Goal: Information Seeking & Learning: Get advice/opinions

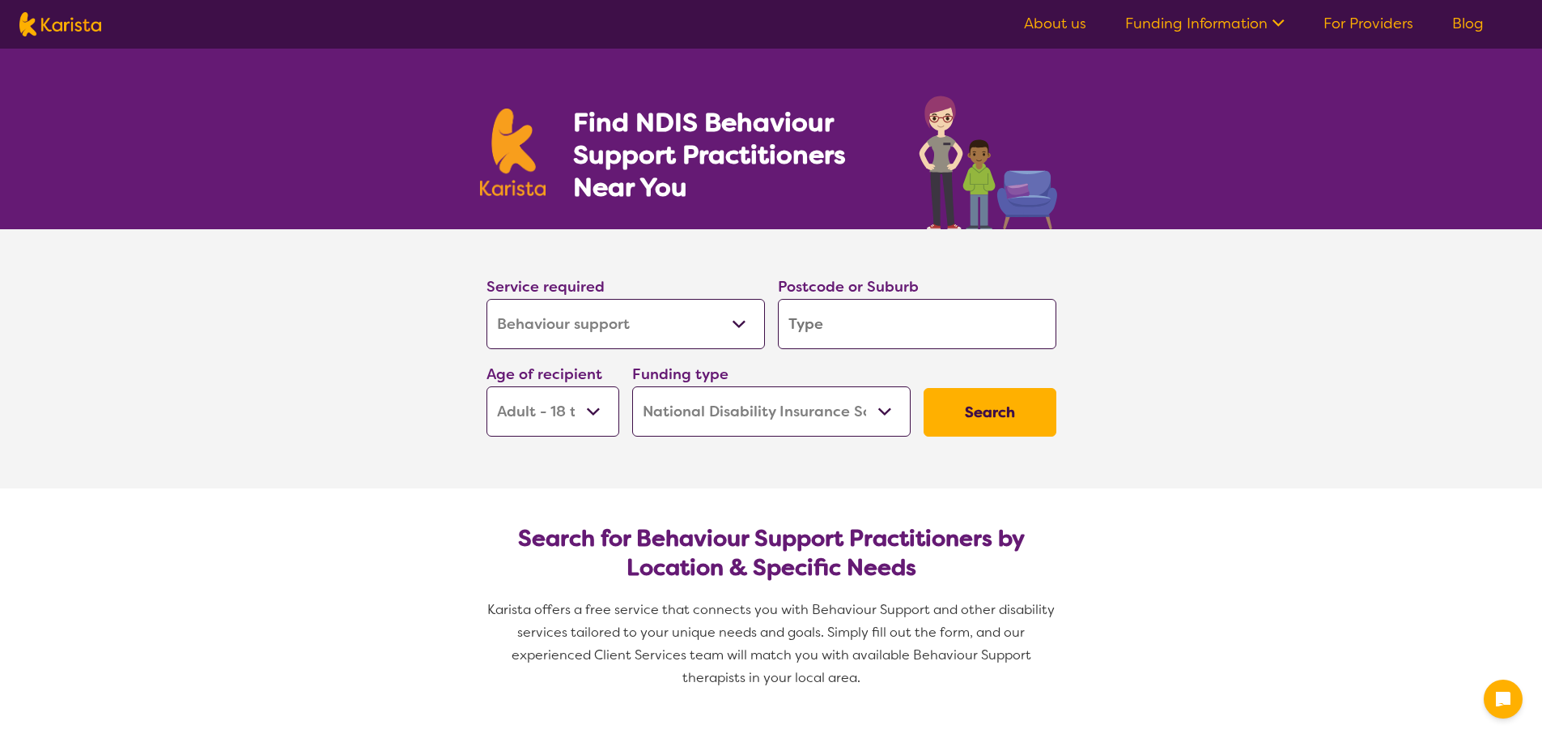
select select "Behaviour support"
select select "AD"
select select "NDIS"
select select "Behaviour support"
select select "AD"
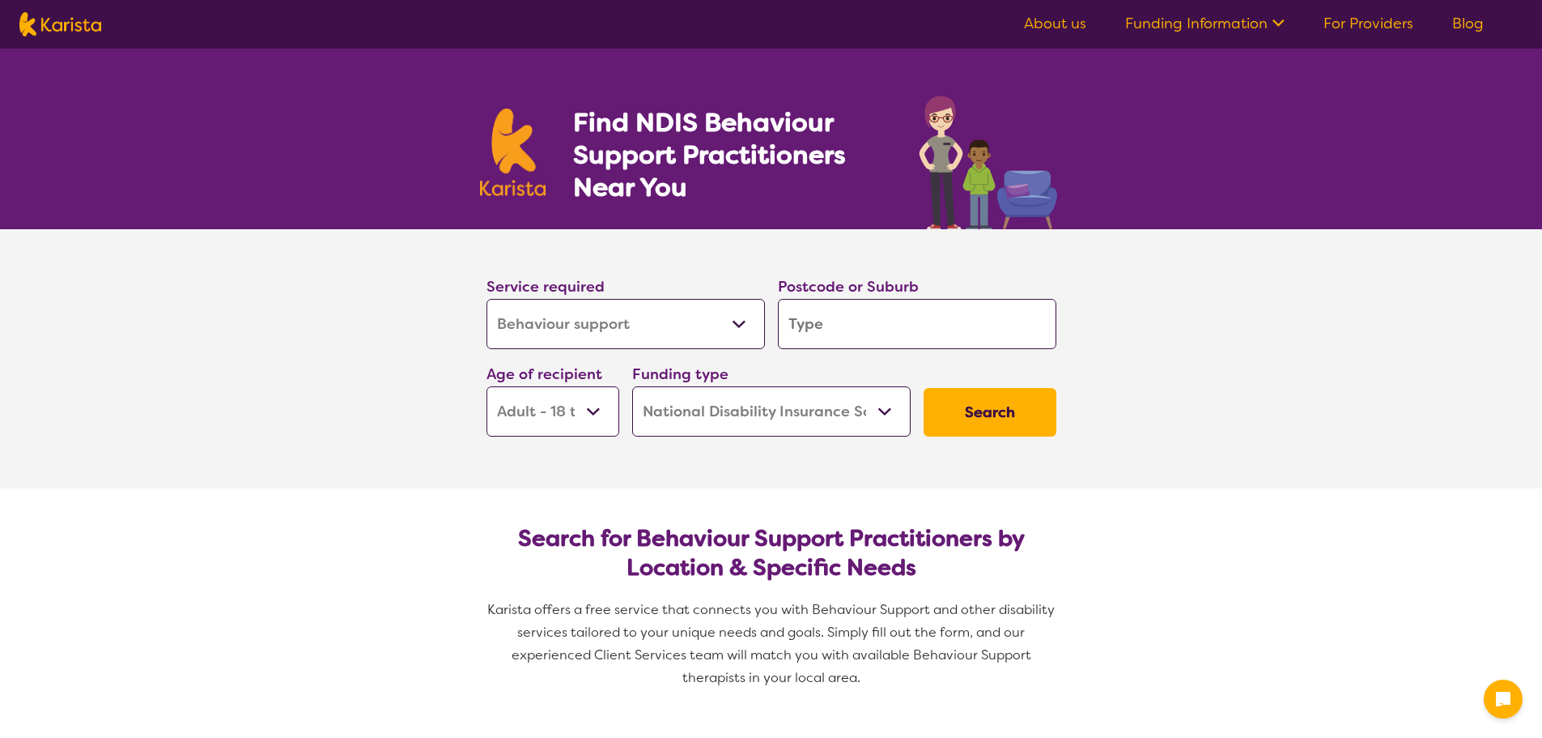
select select "NDIS"
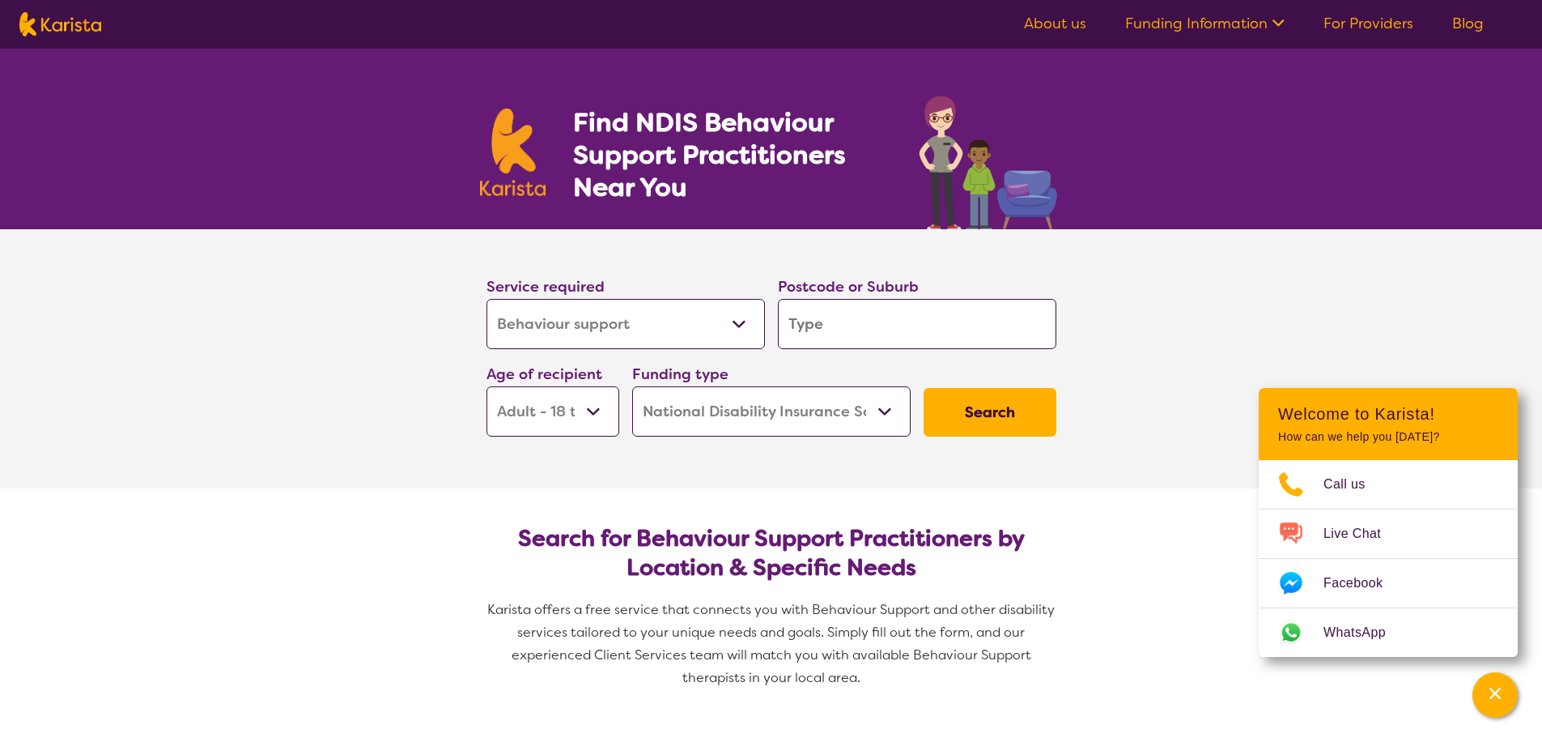
click at [849, 323] on input "search" at bounding box center [917, 324] width 279 height 50
click at [1151, 412] on section "Service required Allied Health Assistant Assessment ([MEDICAL_DATA] or [MEDICAL…" at bounding box center [771, 358] width 1542 height 259
click at [840, 318] on input "search" at bounding box center [917, 324] width 279 height 50
click at [859, 322] on input "search" at bounding box center [917, 324] width 279 height 50
type input "3"
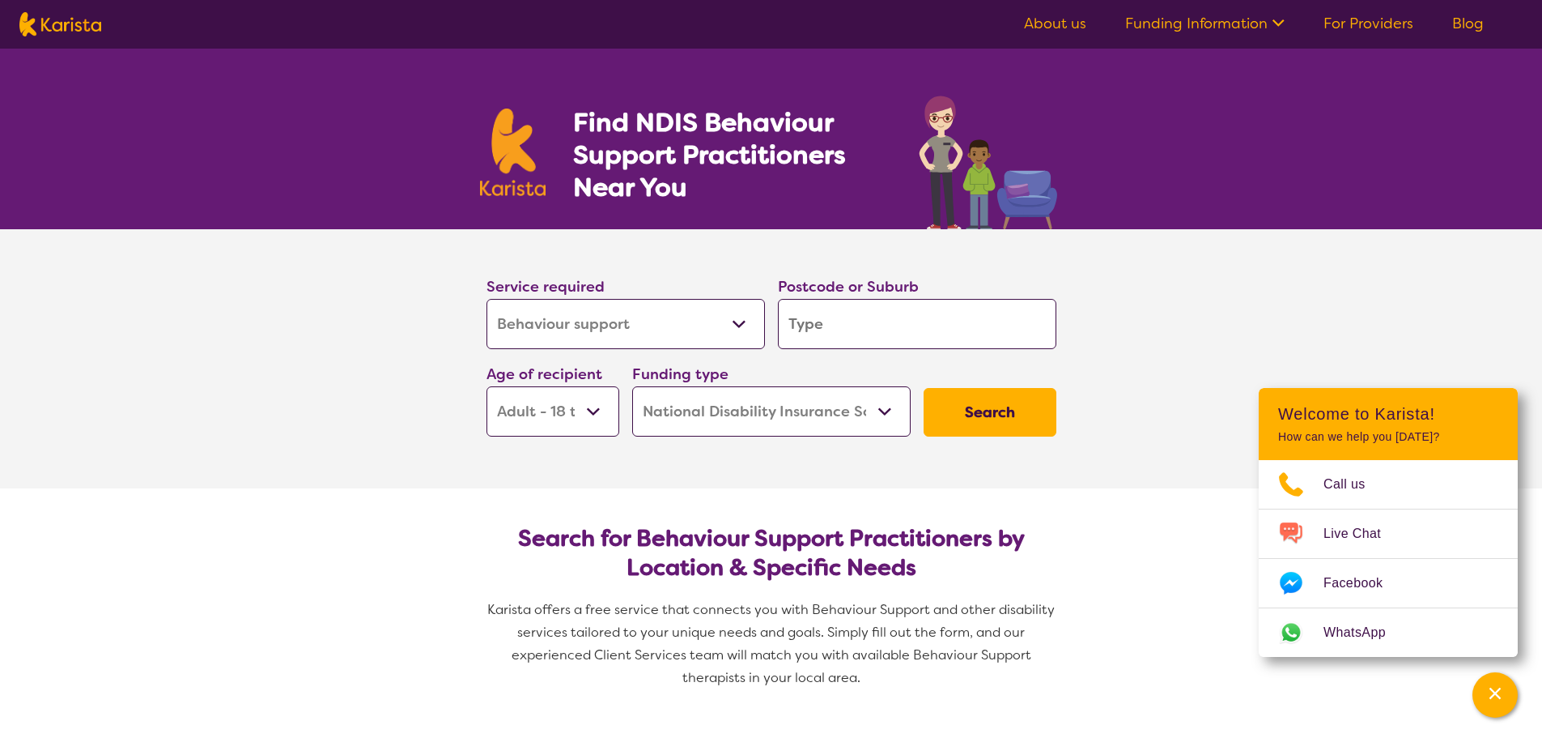
type input "3"
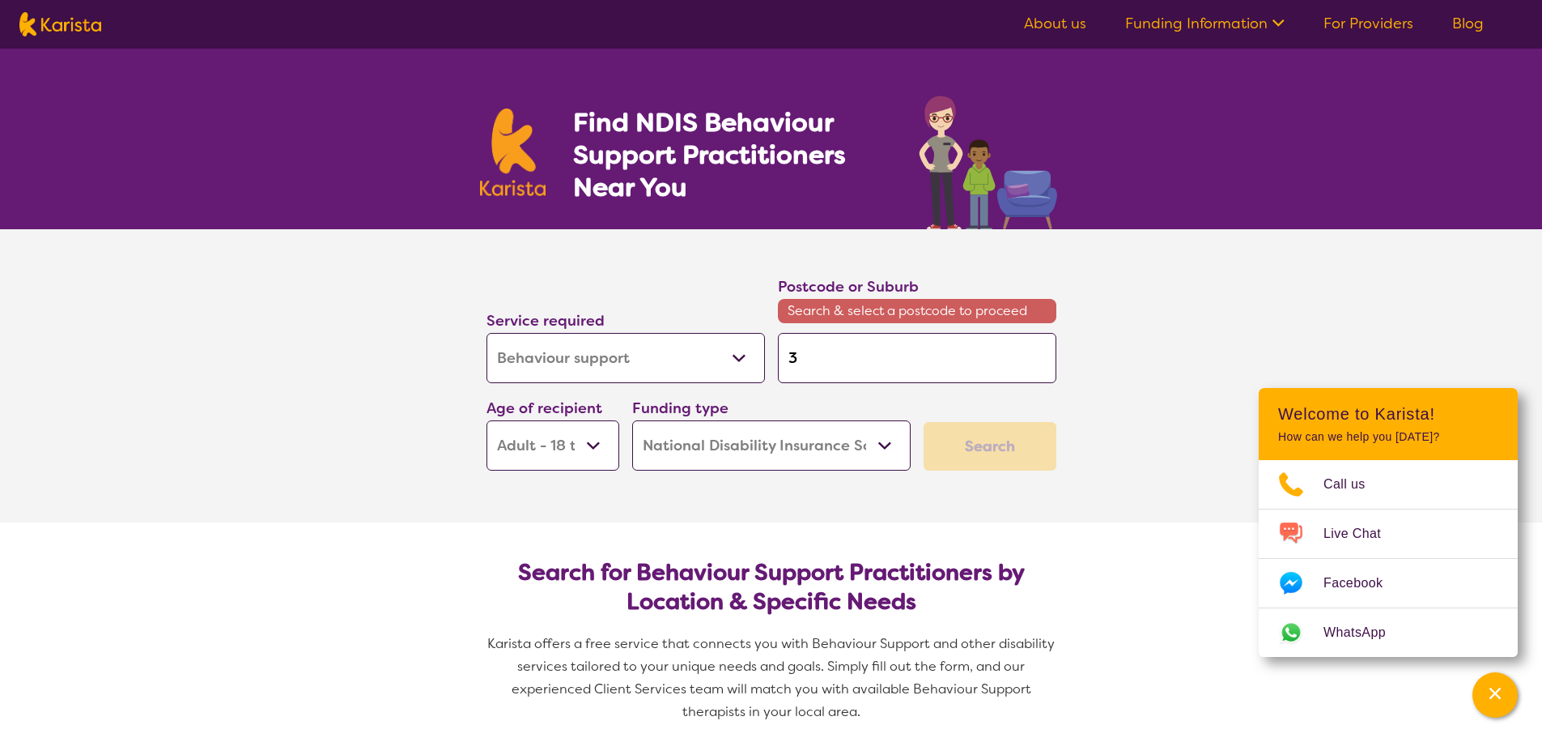
type input "30"
type input "302"
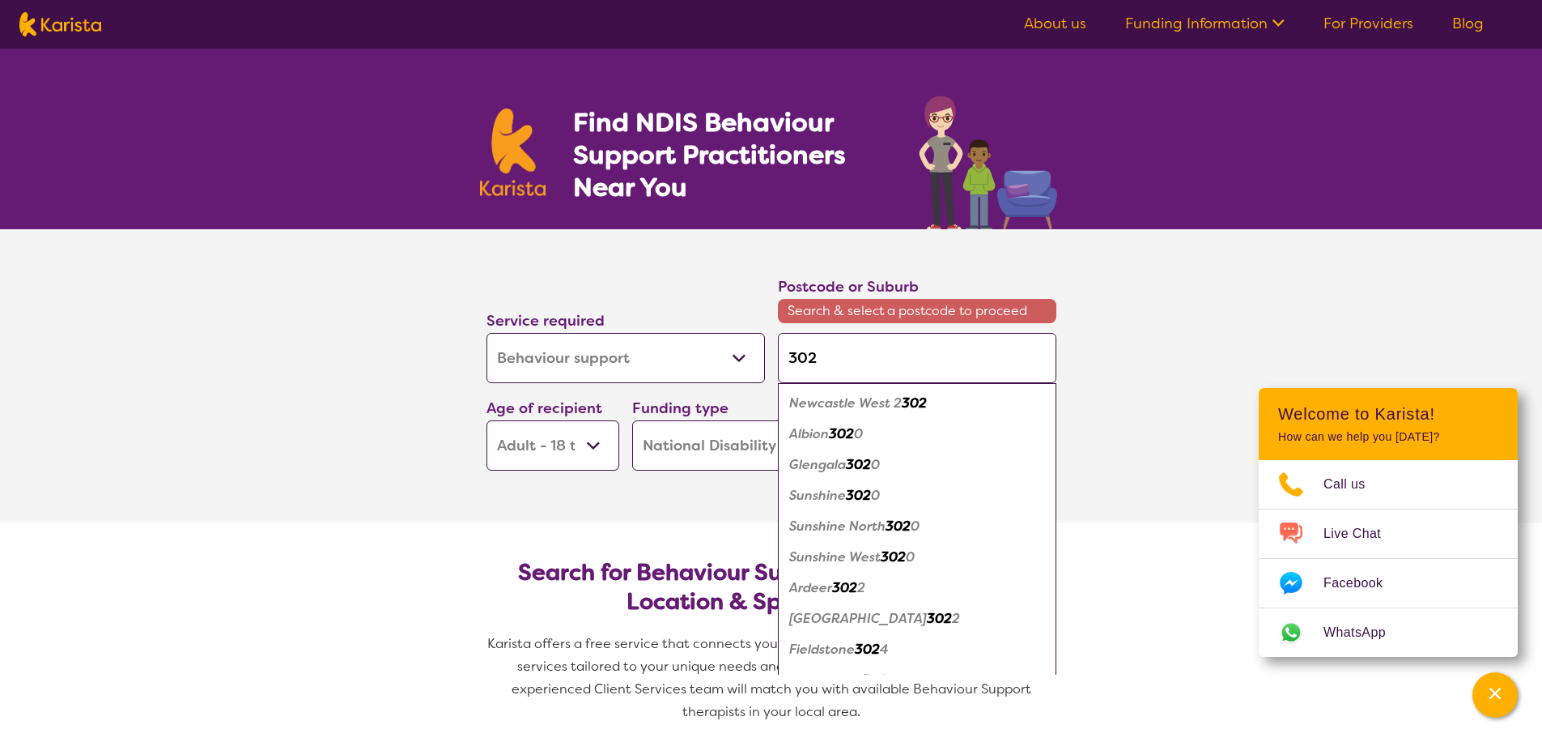
type input "3029"
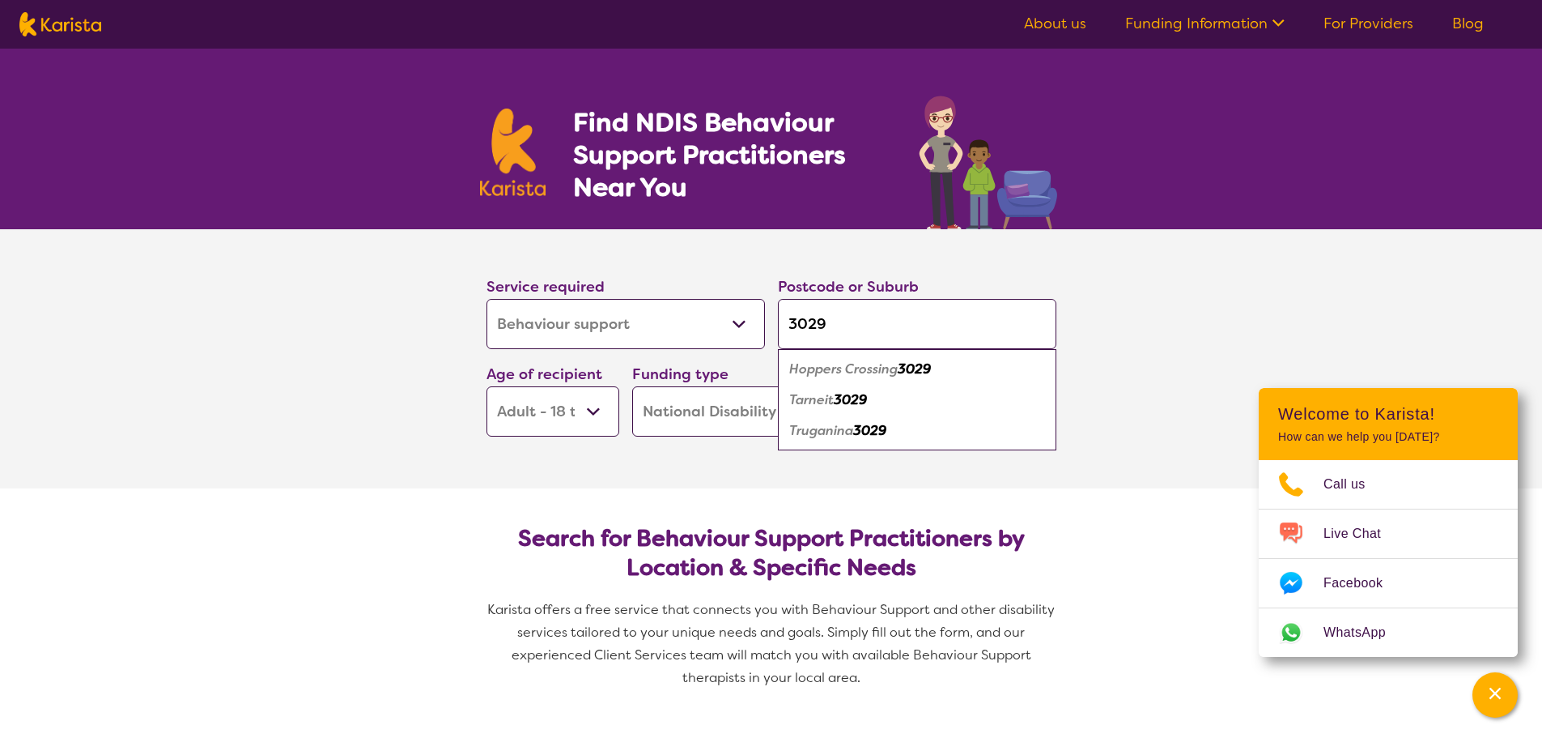
type input "3029"
click at [902, 432] on div "Truganina 3029" at bounding box center [917, 430] width 262 height 31
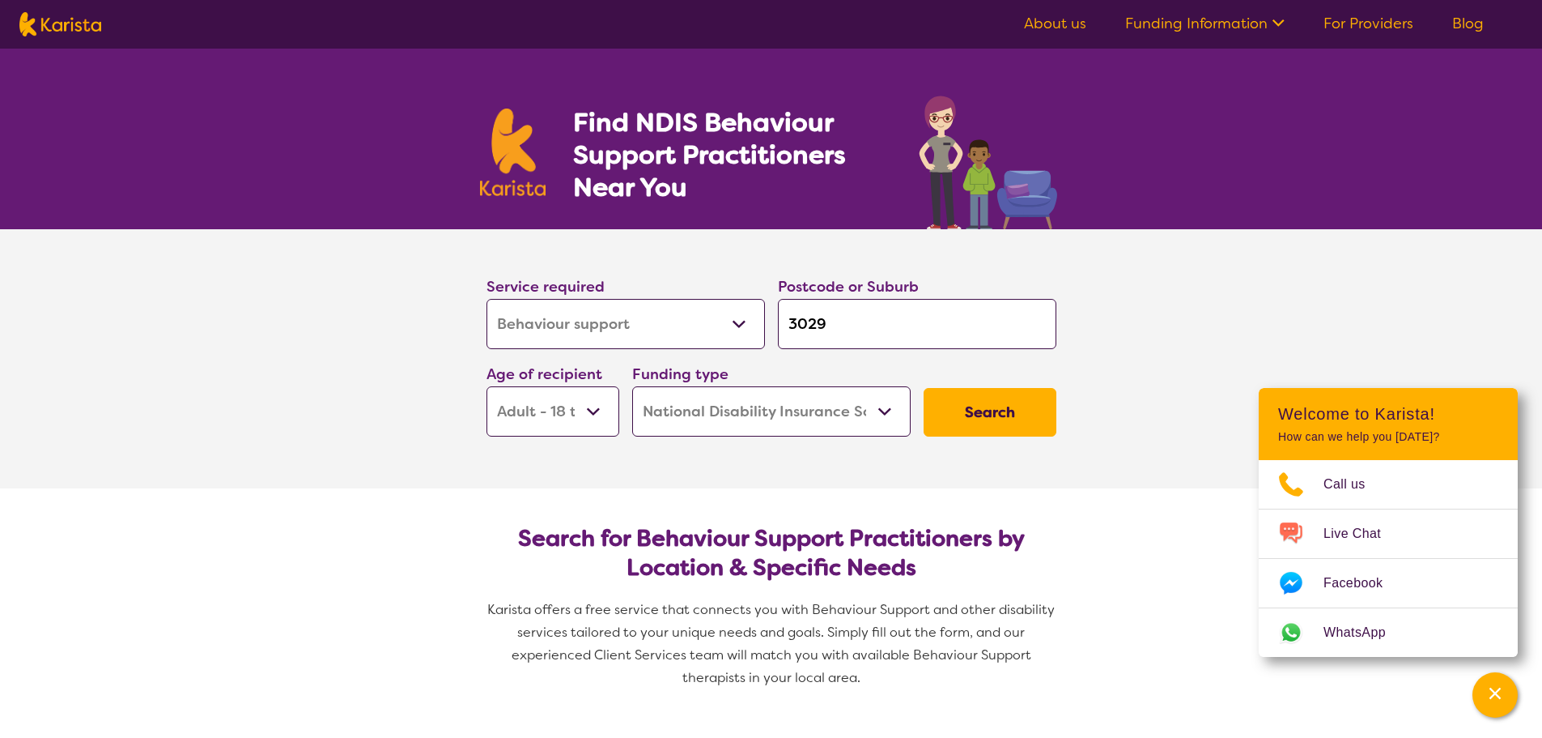
click at [989, 417] on button "Search" at bounding box center [990, 412] width 133 height 49
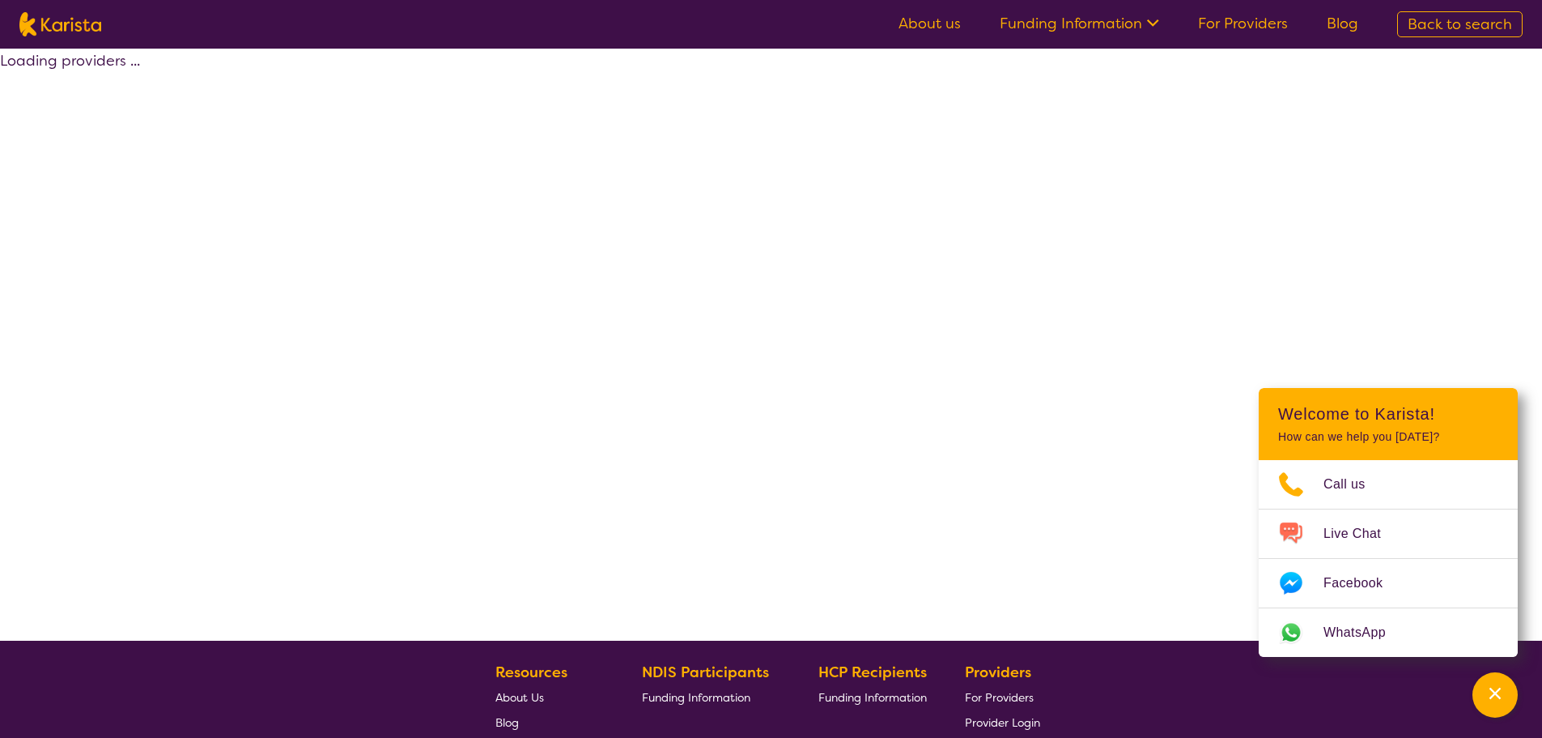
select select "by_score"
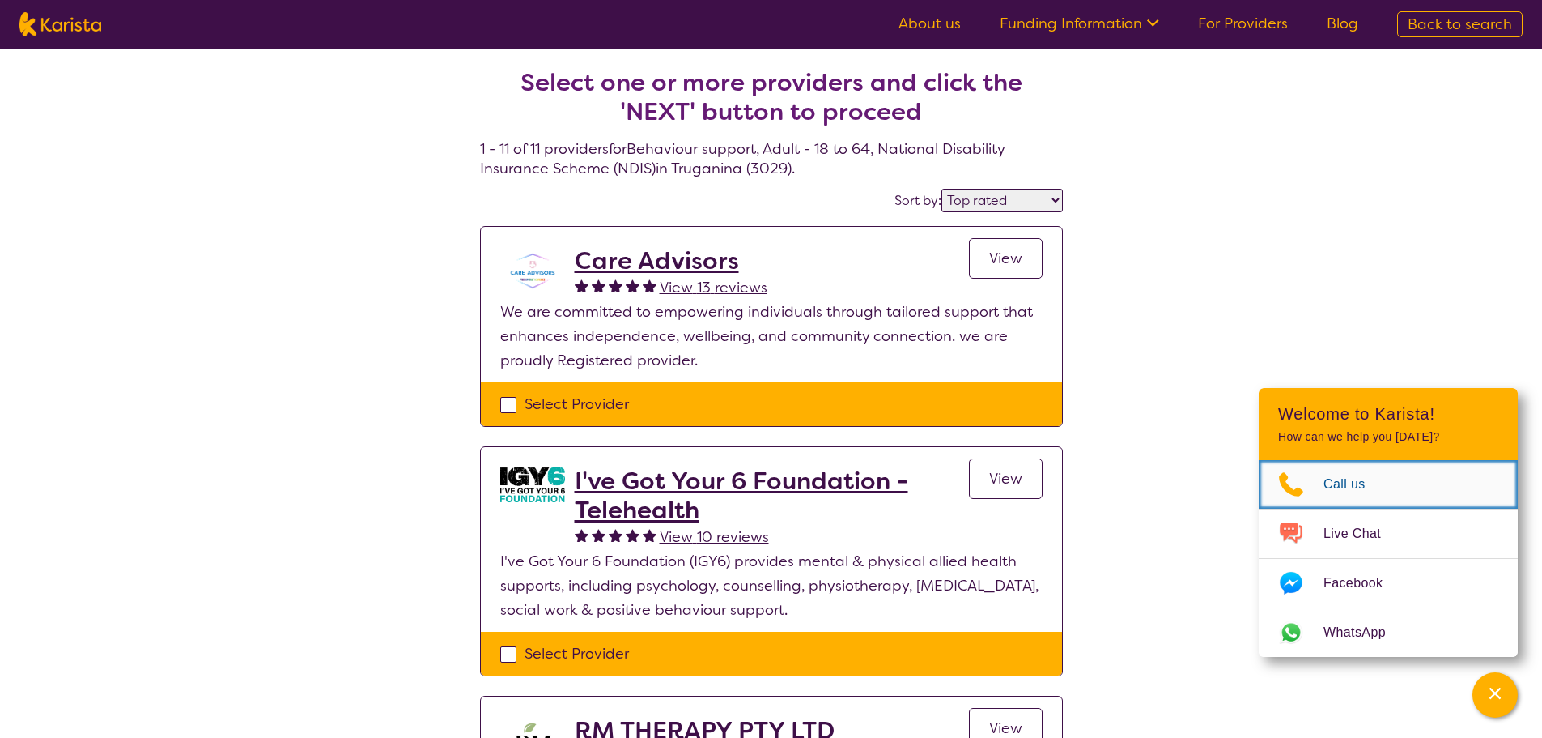
click at [1346, 493] on span "Call us" at bounding box center [1355, 484] width 62 height 24
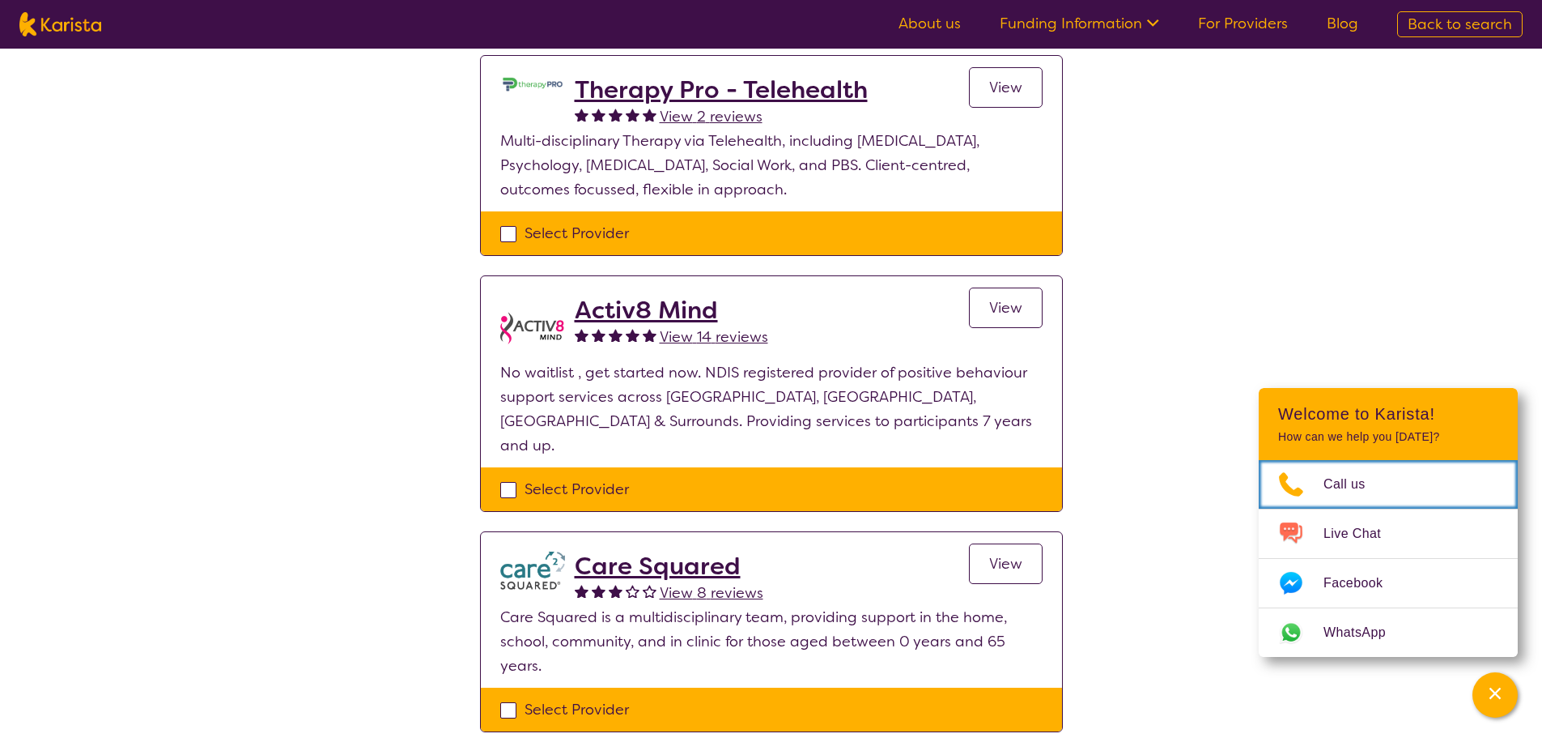
scroll to position [1053, 0]
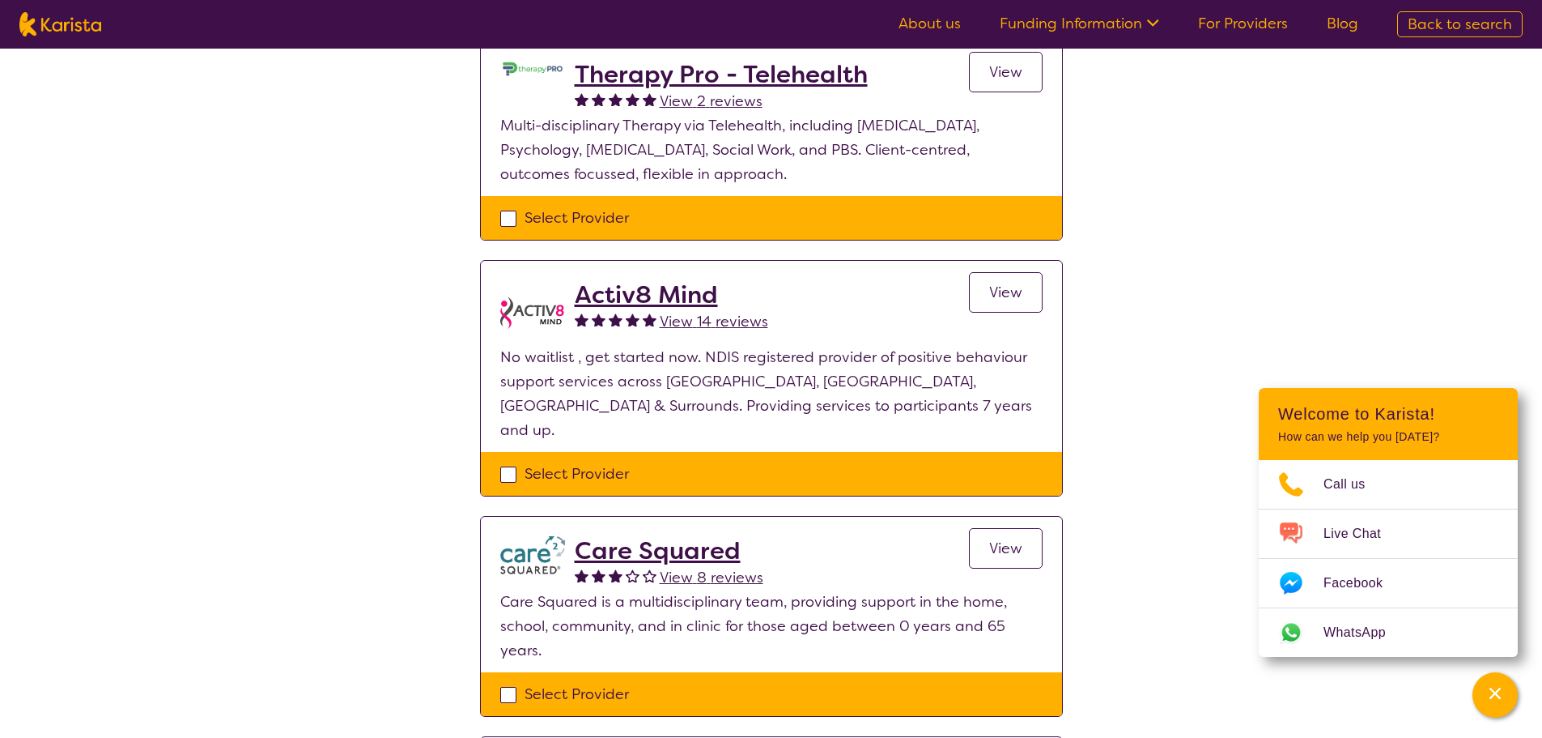
click at [1007, 290] on span "View" at bounding box center [1005, 292] width 33 height 19
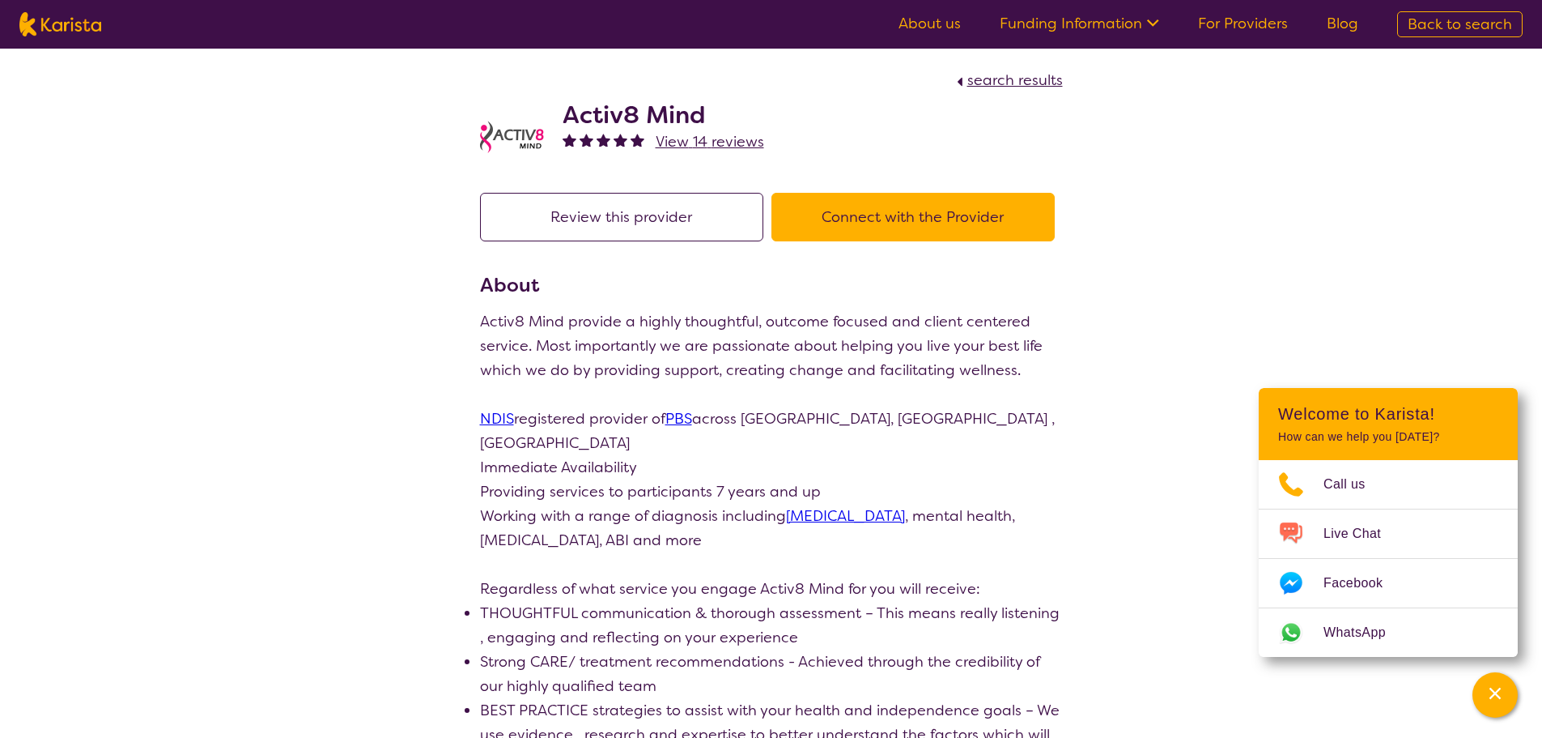
click at [959, 84] on icon at bounding box center [960, 81] width 15 height 15
select select "by_score"
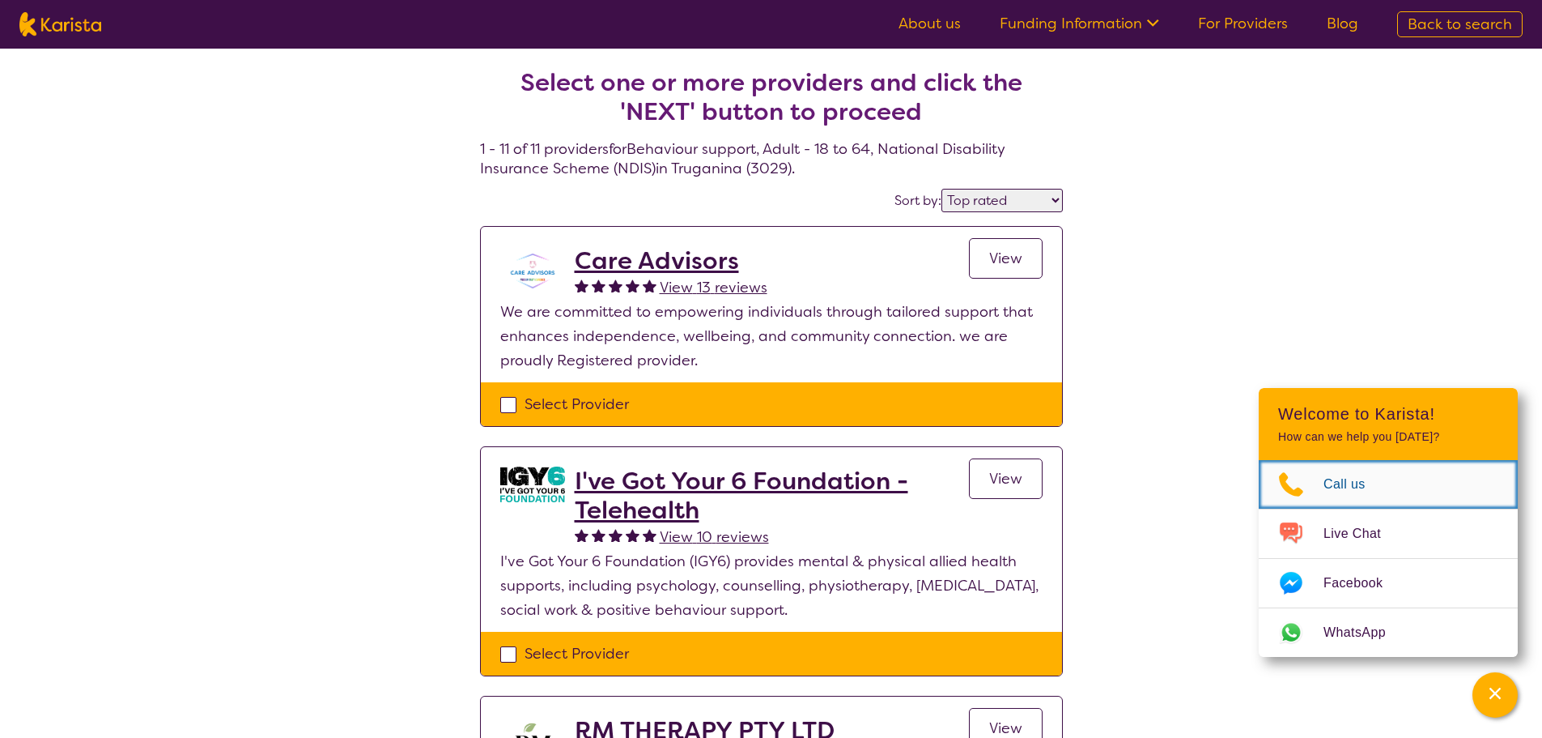
click at [1327, 482] on span "Call us" at bounding box center [1355, 484] width 62 height 24
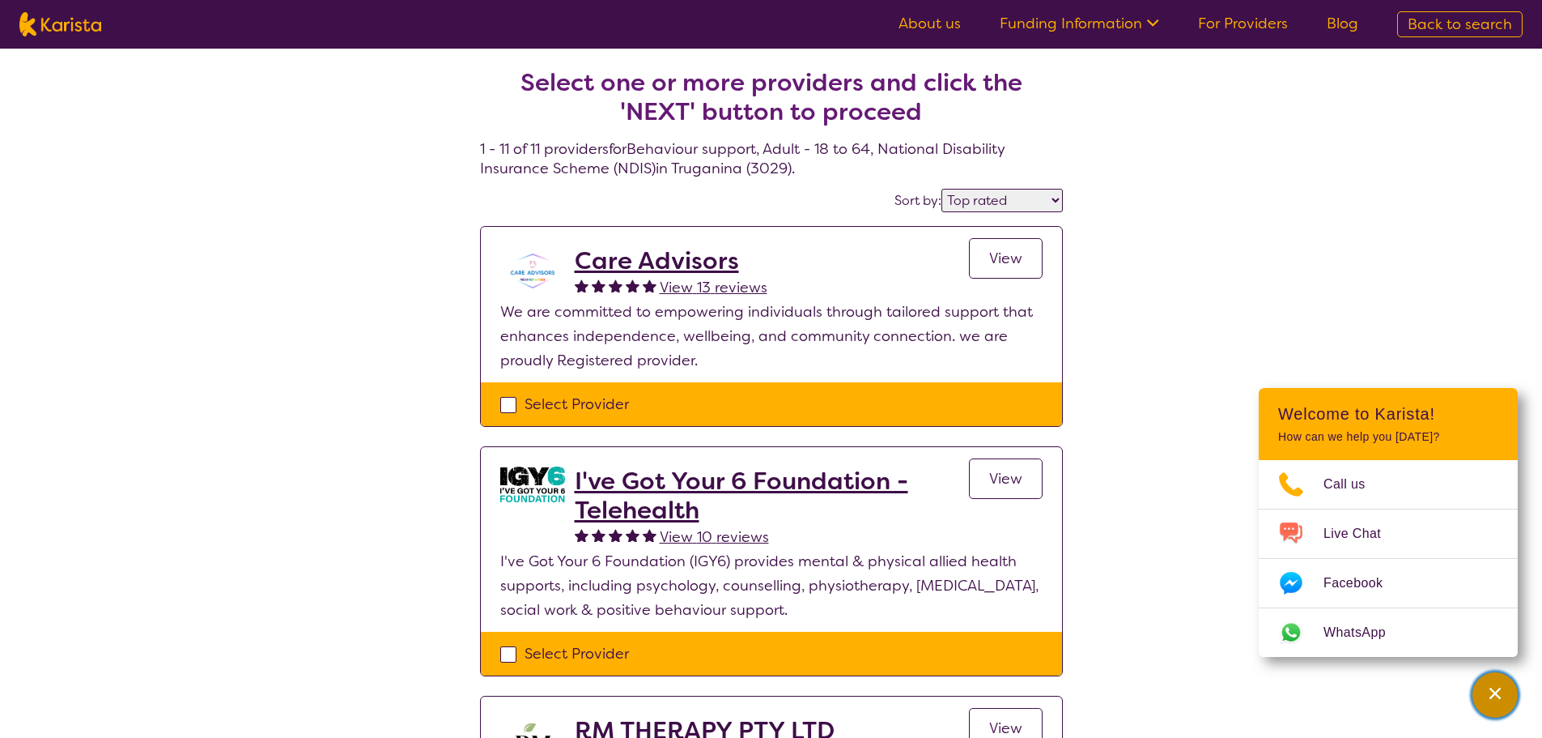
click at [1499, 699] on icon "Channel Menu" at bounding box center [1495, 693] width 16 height 16
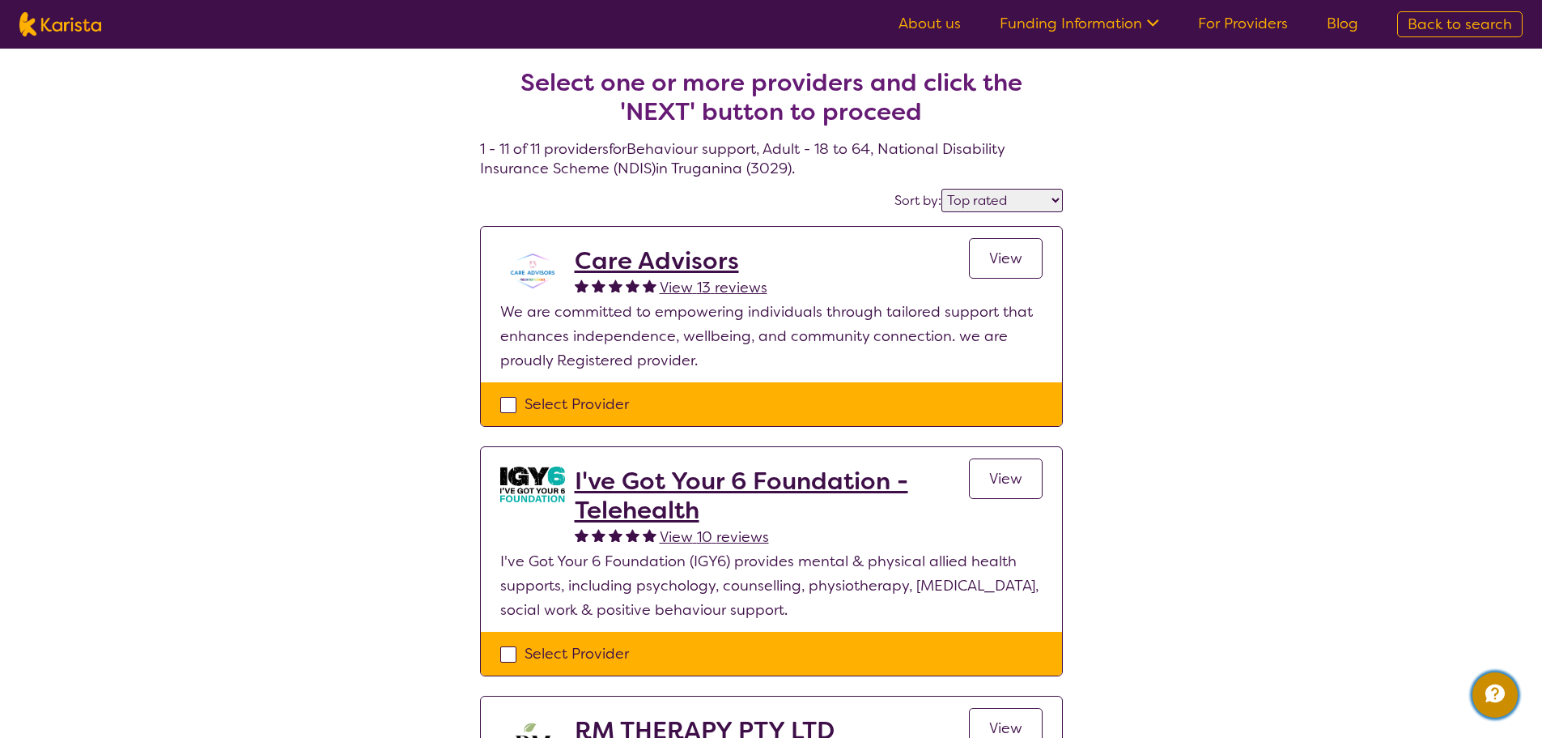
click at [1478, 702] on button "Channel Menu" at bounding box center [1495, 694] width 45 height 45
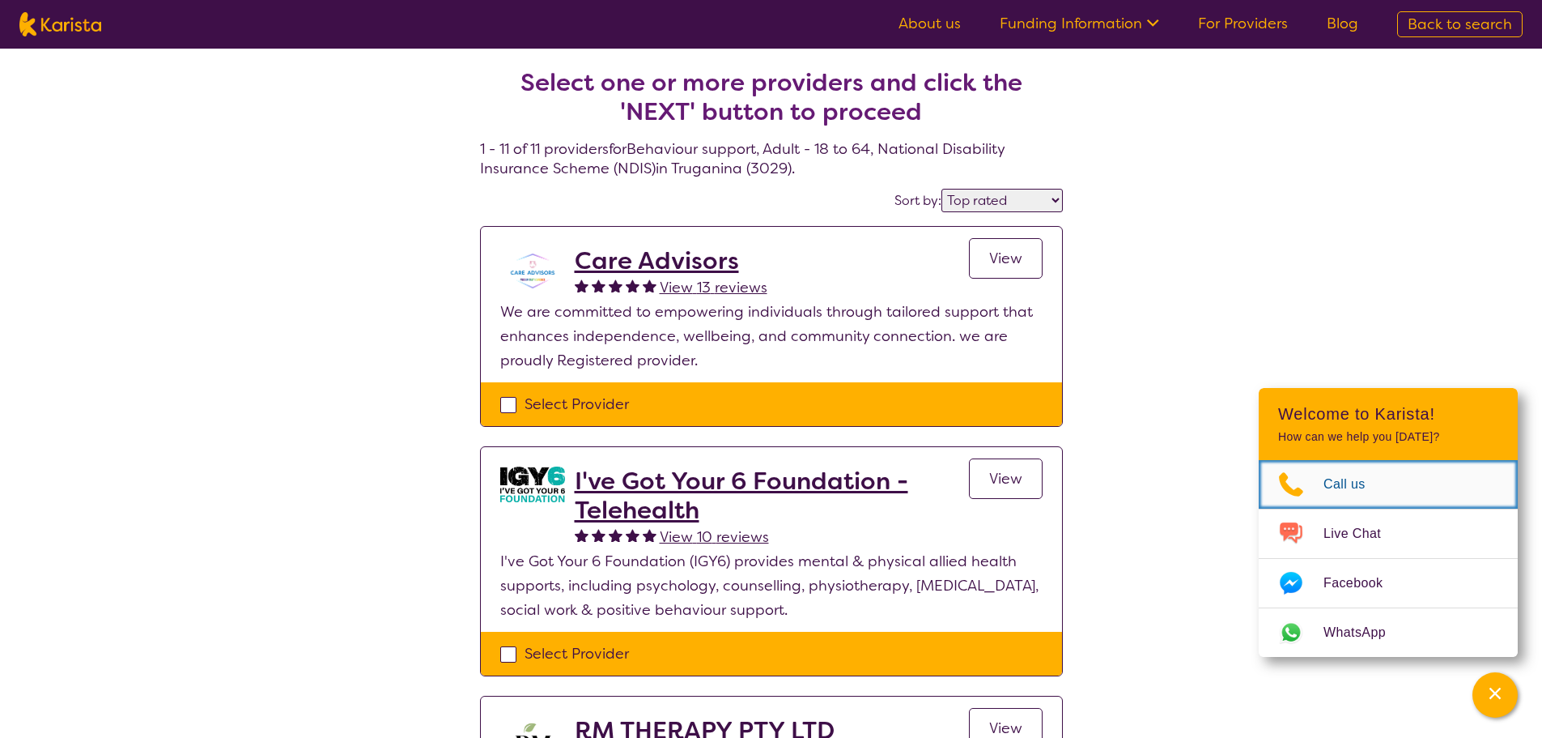
click at [1327, 492] on span "Call us" at bounding box center [1355, 484] width 62 height 24
click at [948, 19] on link "About us" at bounding box center [930, 23] width 62 height 19
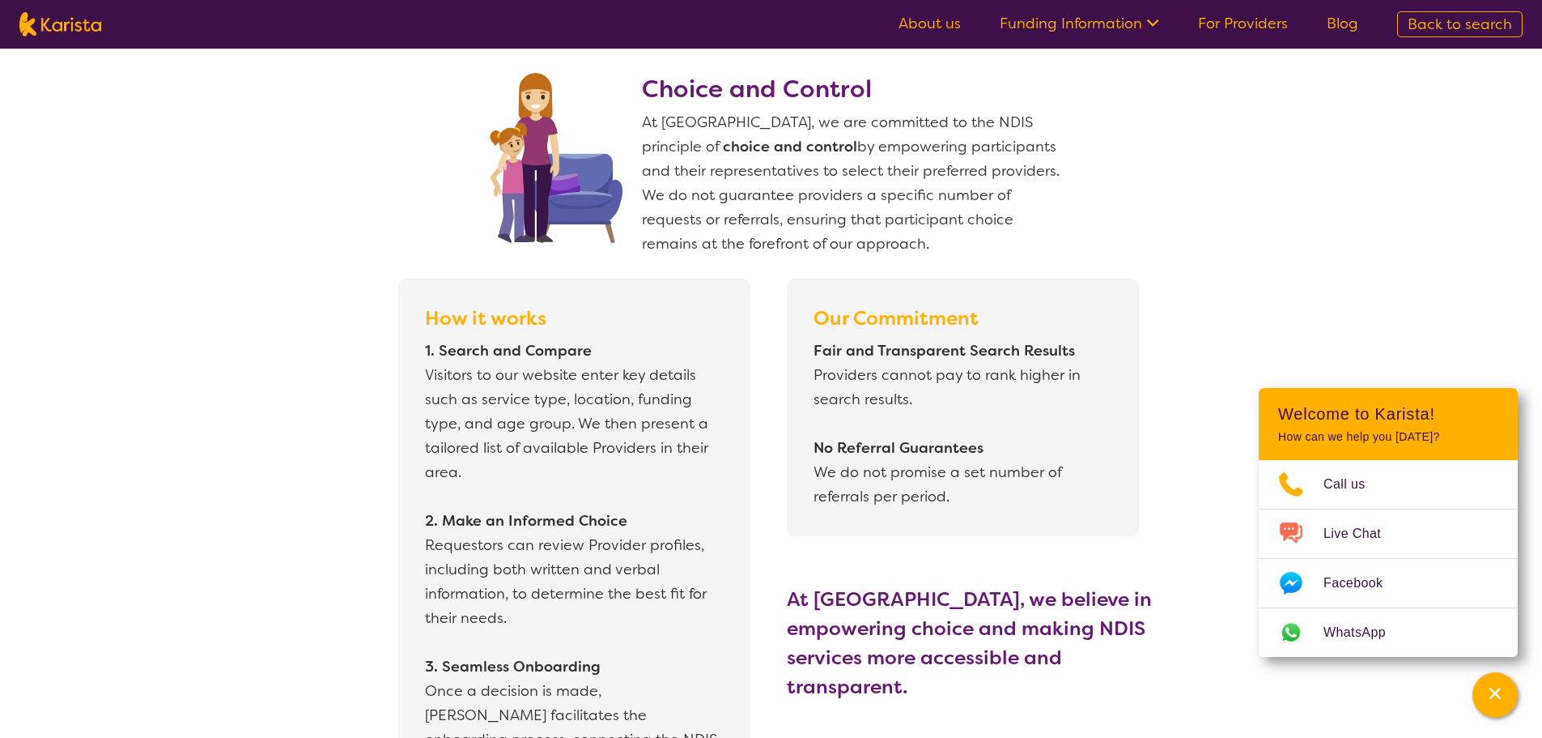
scroll to position [1781, 0]
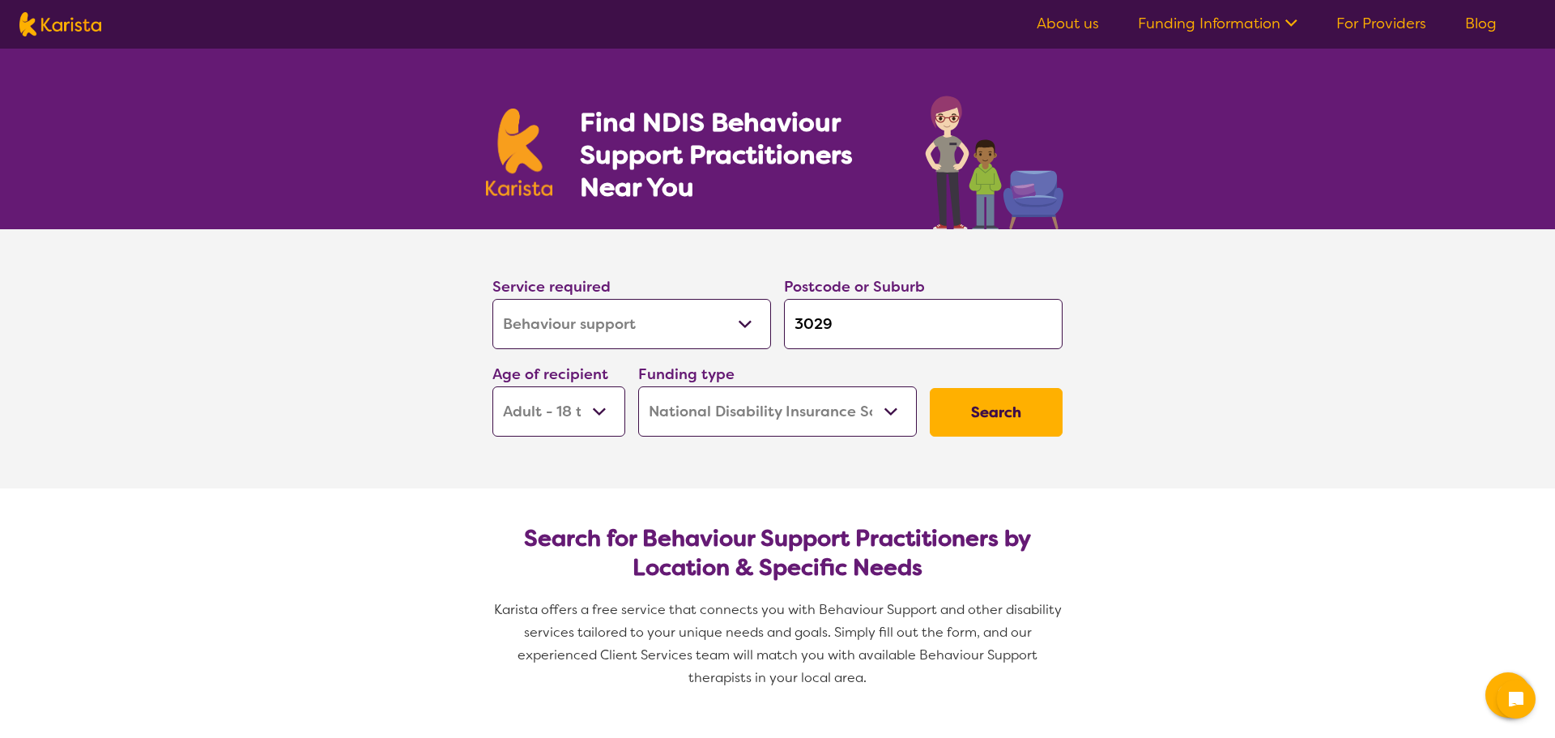
select select "Behaviour support"
select select "AD"
select select "NDIS"
select select "Behaviour support"
select select "AD"
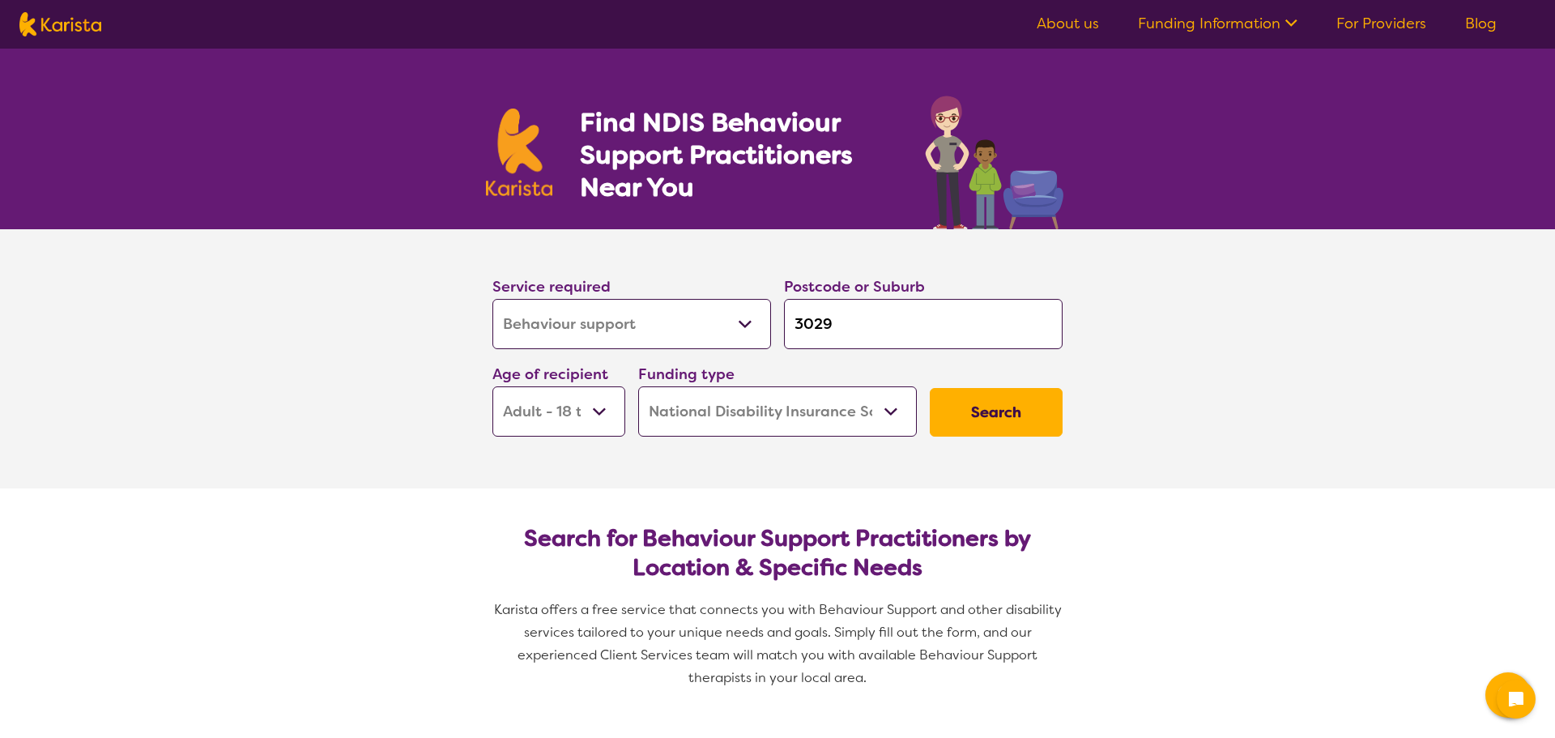
select select "NDIS"
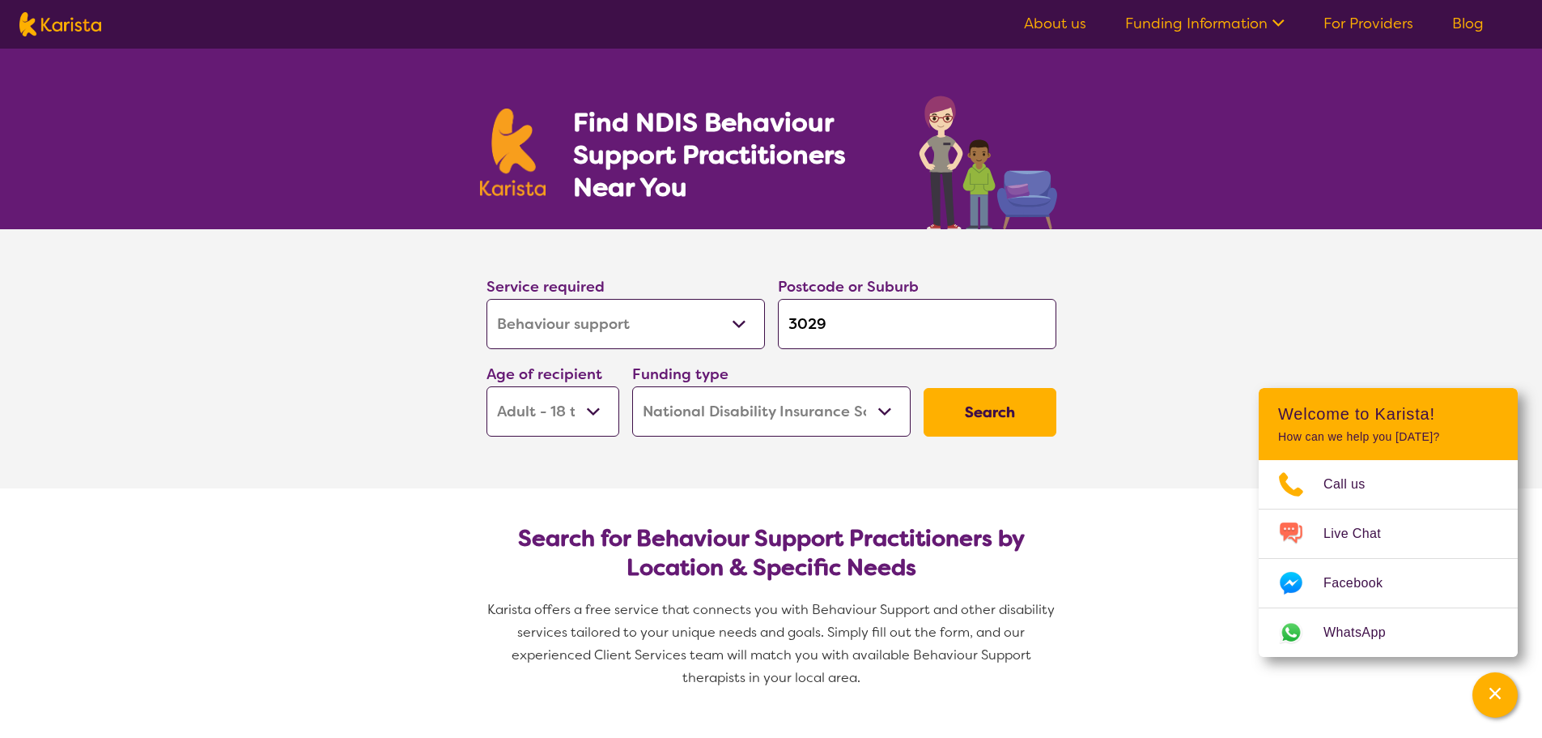
click at [1158, 330] on section "Service required Allied Health Assistant Assessment (ADHD or Autism) Behaviour …" at bounding box center [771, 358] width 1542 height 259
click at [1109, 332] on section "Service required Allied Health Assistant Assessment (ADHD or Autism) Behaviour …" at bounding box center [771, 358] width 1542 height 259
click at [1139, 338] on section "Service required Allied Health Assistant Assessment (ADHD or Autism) Behaviour …" at bounding box center [771, 358] width 1542 height 259
click at [1163, 447] on section "Service required Allied Health Assistant Assessment (ADHD or Autism) Behaviour …" at bounding box center [771, 358] width 1542 height 259
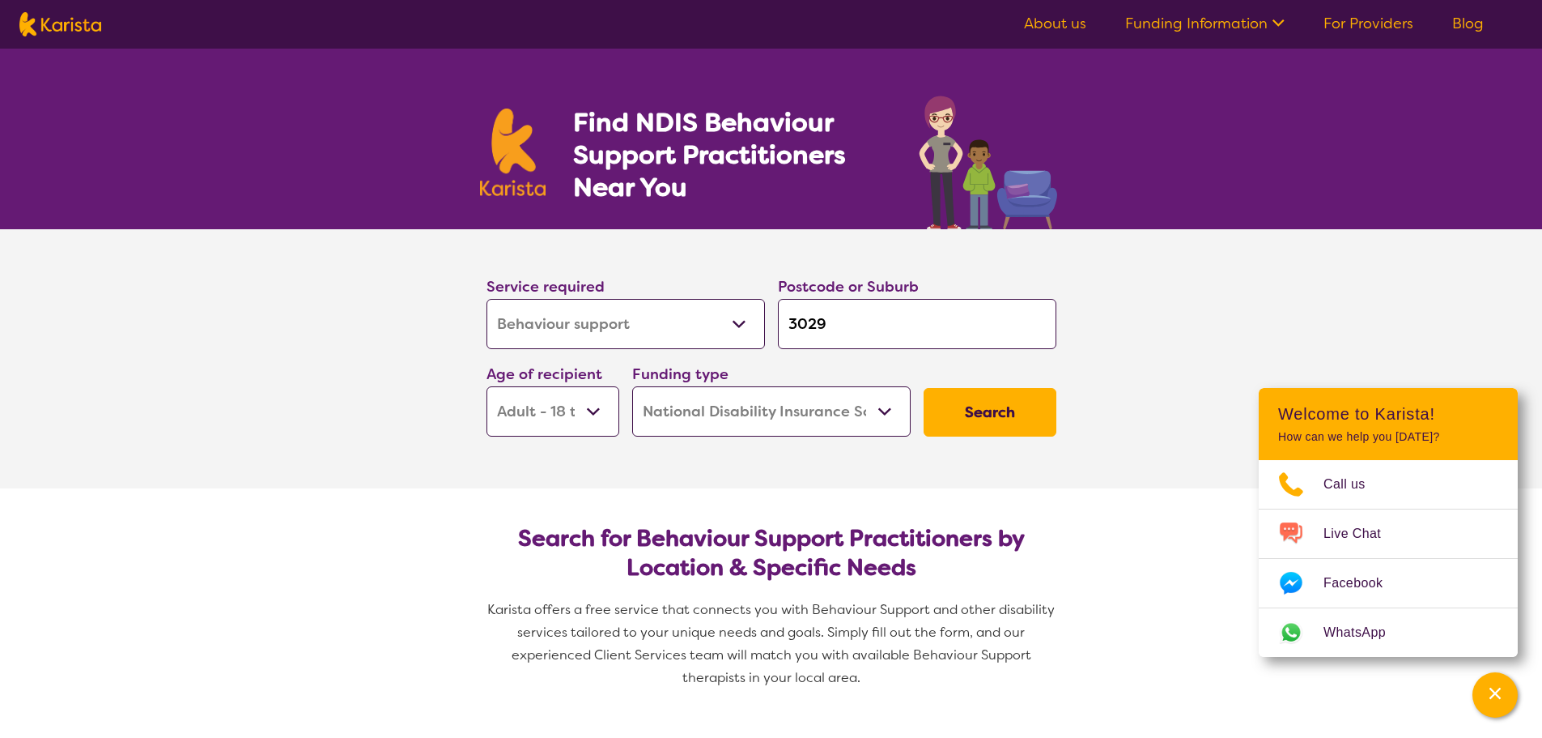
click at [389, 329] on section "Service required Allied Health Assistant Assessment (ADHD or Autism) Behaviour …" at bounding box center [771, 358] width 1542 height 259
click at [390, 330] on section "Service required Allied Health Assistant Assessment (ADHD or Autism) Behaviour …" at bounding box center [771, 358] width 1542 height 259
